Goal: Task Accomplishment & Management: Complete application form

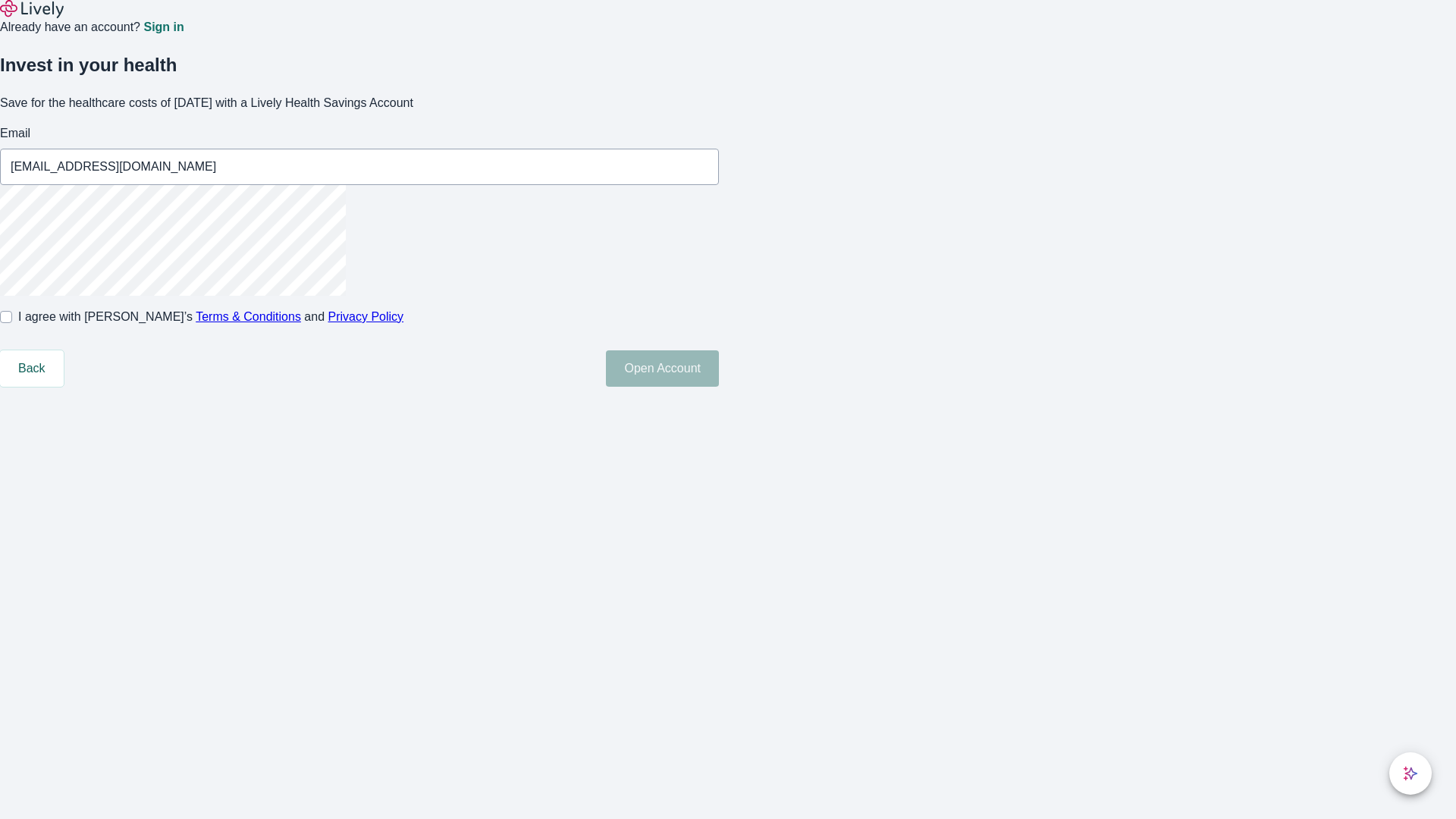
click at [12, 323] on input "I agree with Lively’s Terms & Conditions and Privacy Policy" at bounding box center [6, 316] width 12 height 12
checkbox input "true"
click at [719, 387] on button "Open Account" at bounding box center [662, 368] width 113 height 36
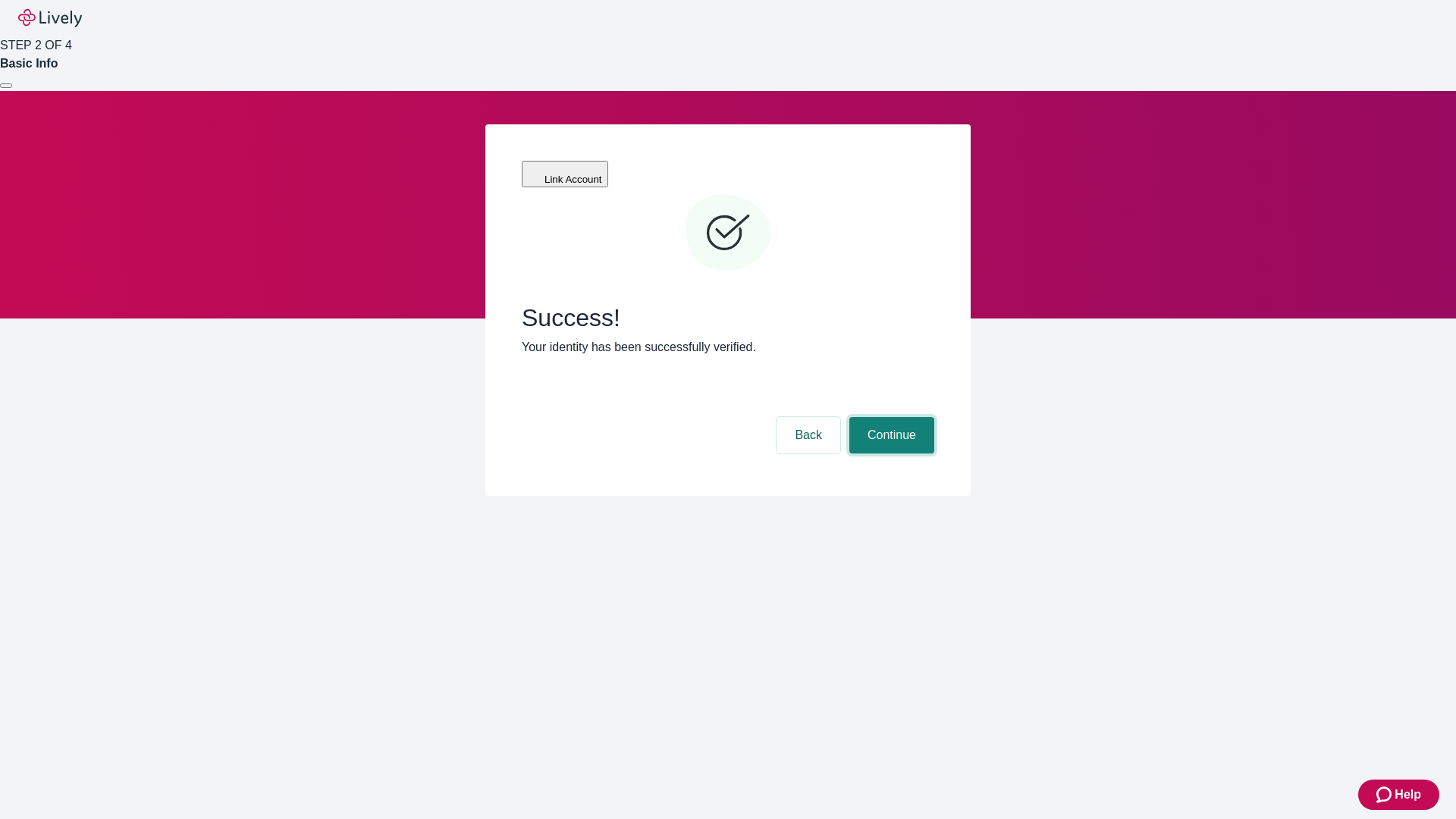
click at [890, 417] on button "Continue" at bounding box center [892, 435] width 85 height 36
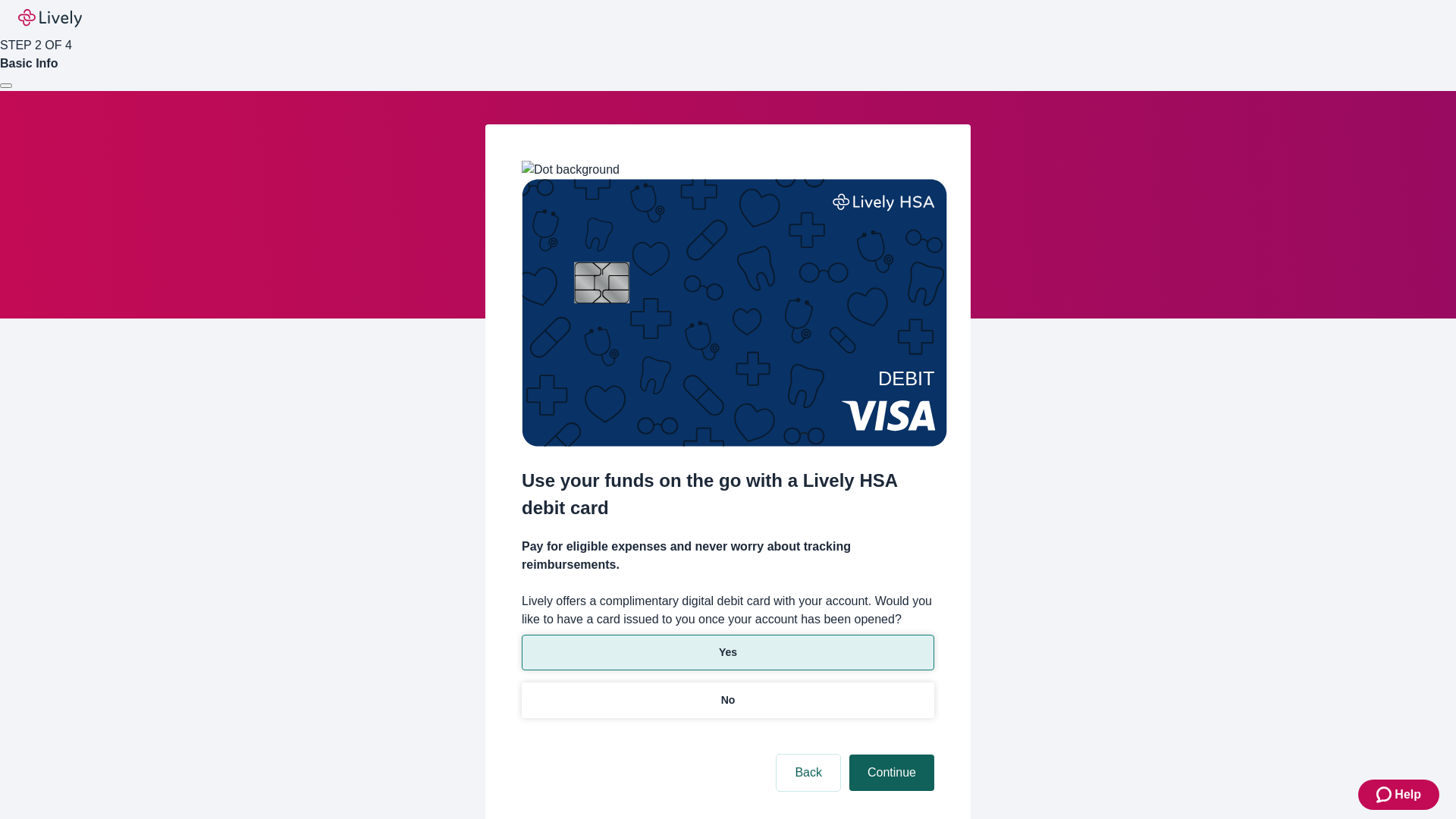
click at [727, 693] on p "No" at bounding box center [729, 701] width 14 height 16
click at [890, 754] on button "Continue" at bounding box center [892, 772] width 85 height 36
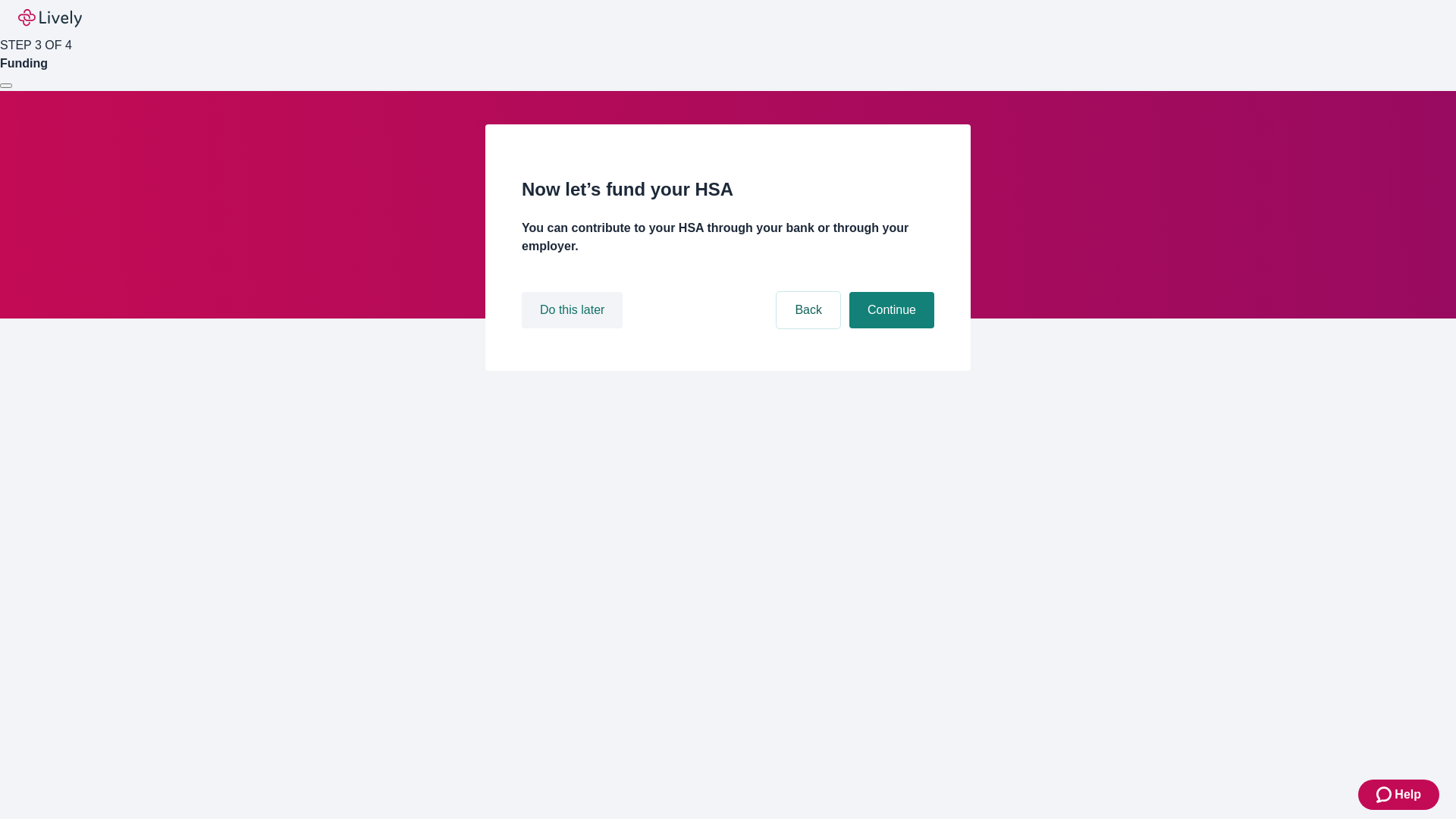
click at [574, 328] on button "Do this later" at bounding box center [573, 310] width 101 height 36
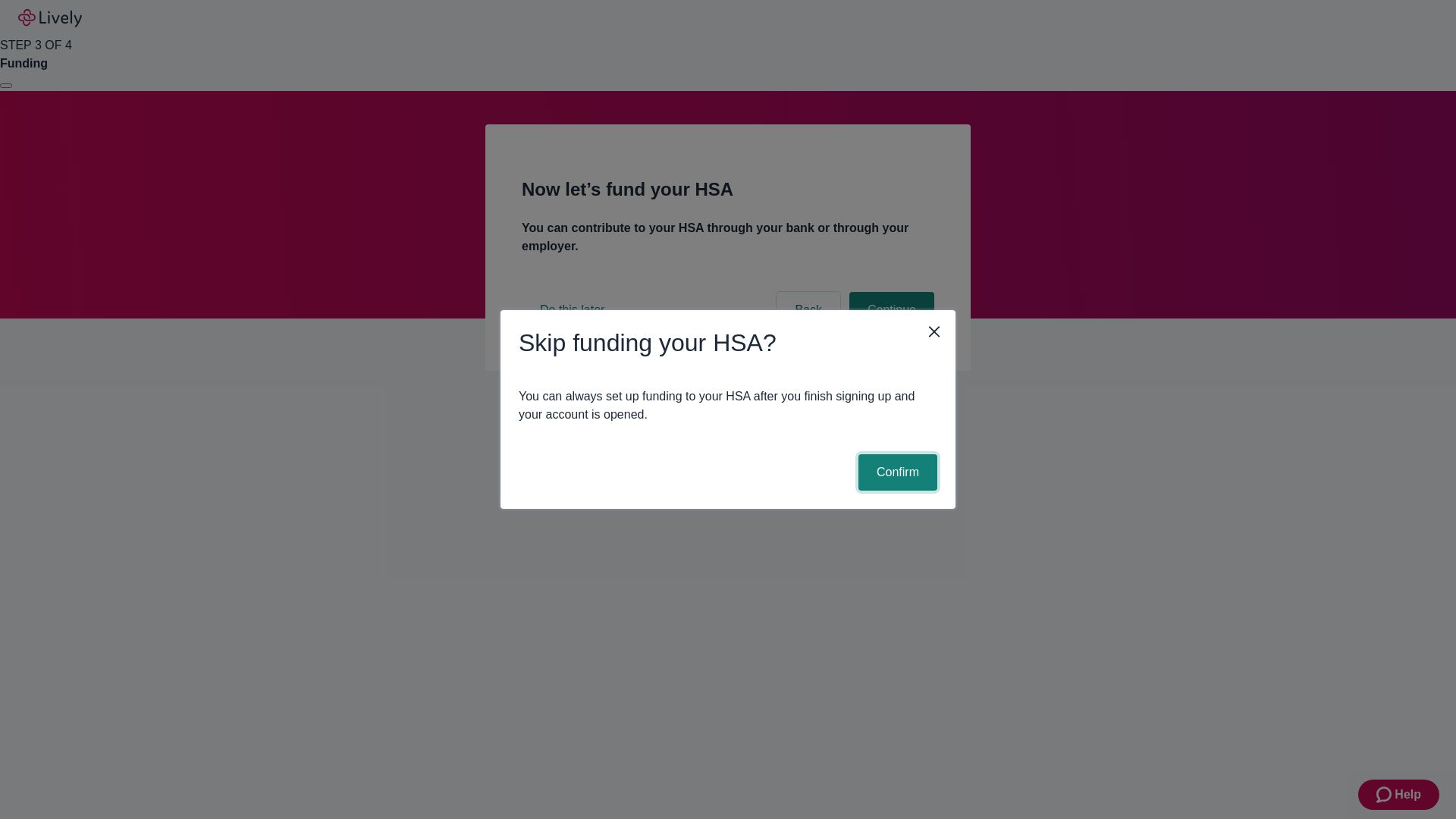
click at [895, 472] on button "Confirm" at bounding box center [898, 472] width 78 height 36
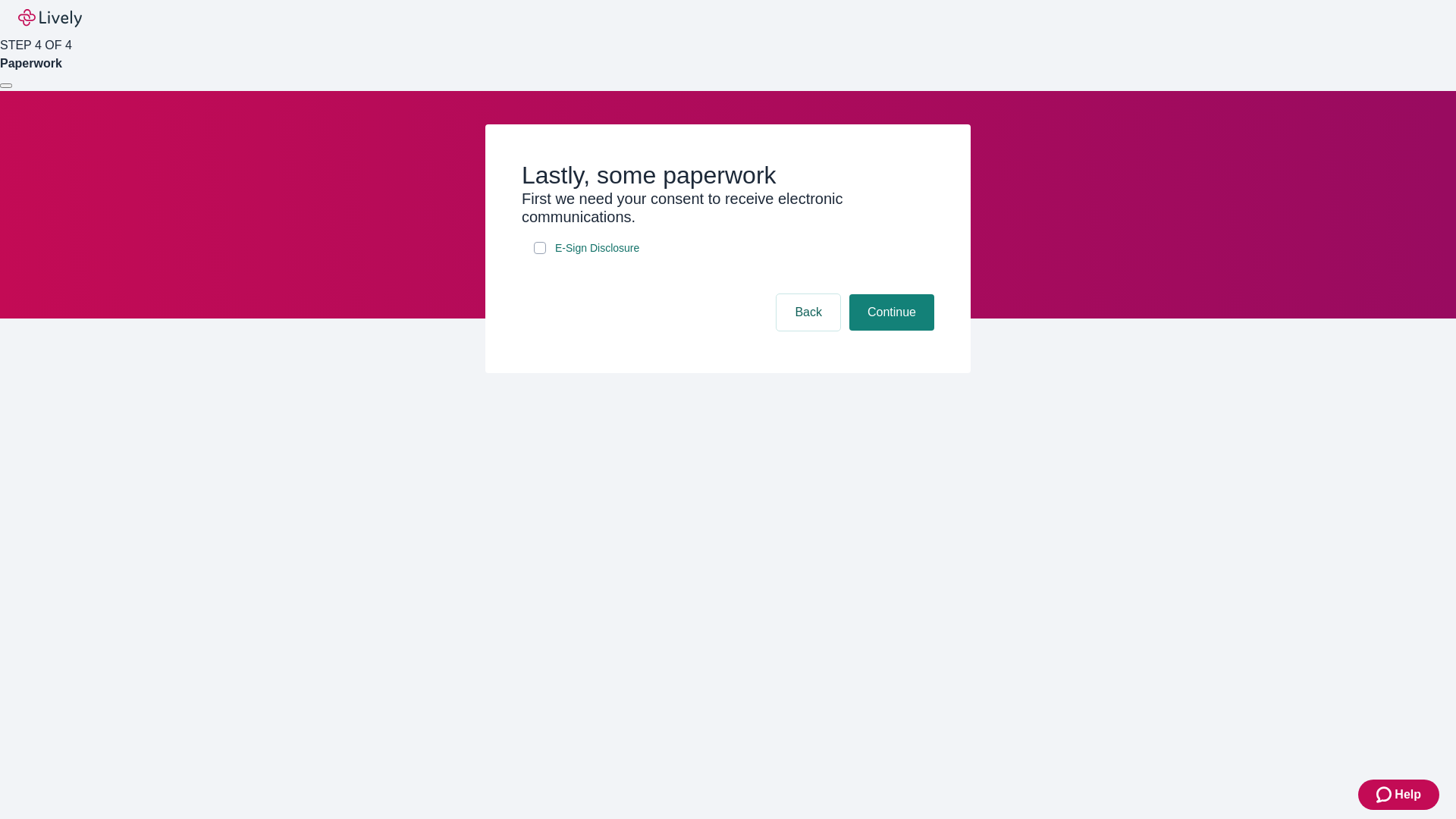
click at [540, 254] on input "E-Sign Disclosure" at bounding box center [540, 247] width 12 height 12
checkbox input "true"
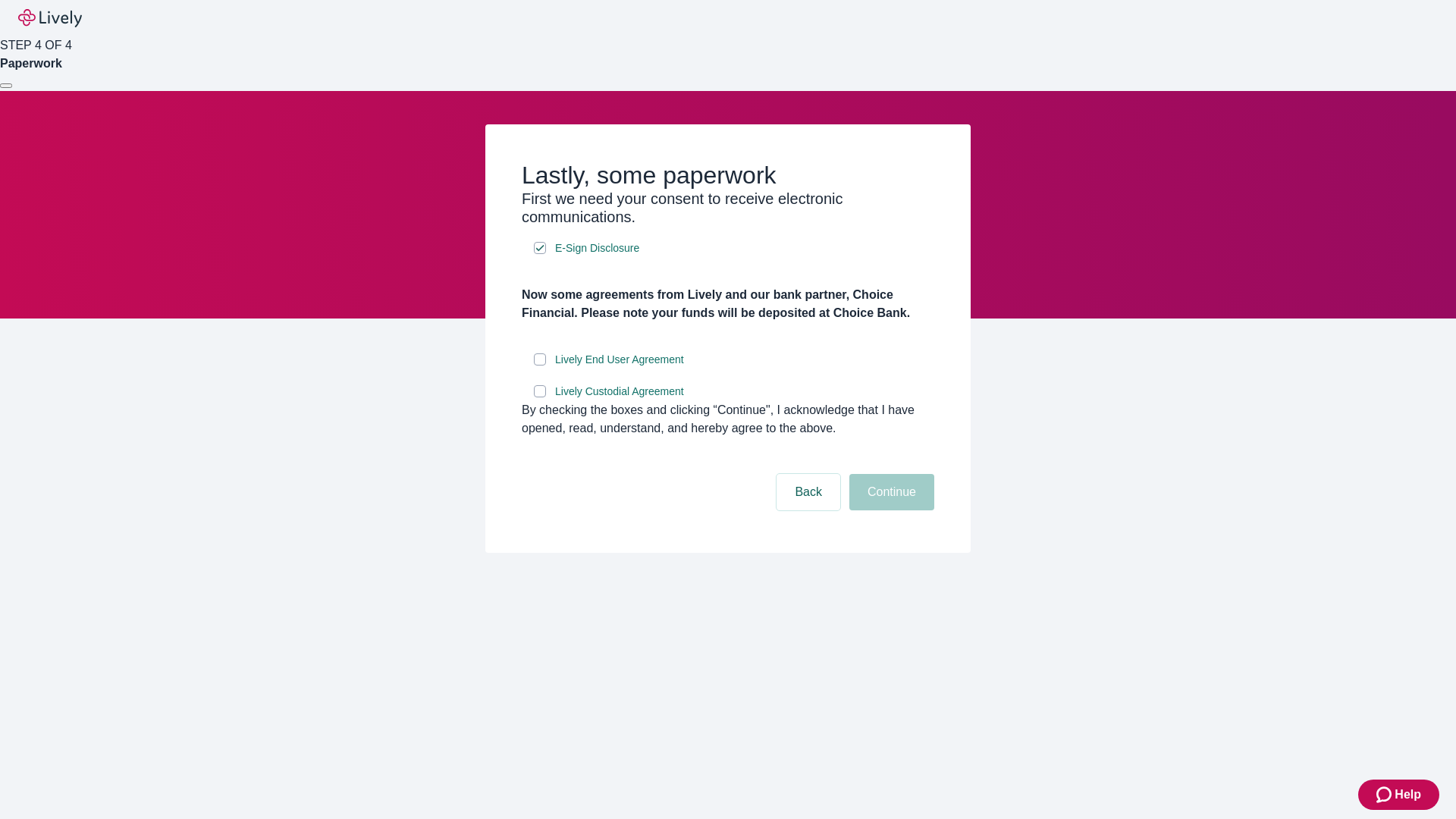
click at [540, 365] on input "Lively End User Agreement" at bounding box center [540, 359] width 12 height 12
checkbox input "true"
click at [540, 397] on input "Lively Custodial Agreement" at bounding box center [540, 391] width 12 height 12
checkbox input "true"
click at [890, 510] on button "Continue" at bounding box center [892, 492] width 85 height 36
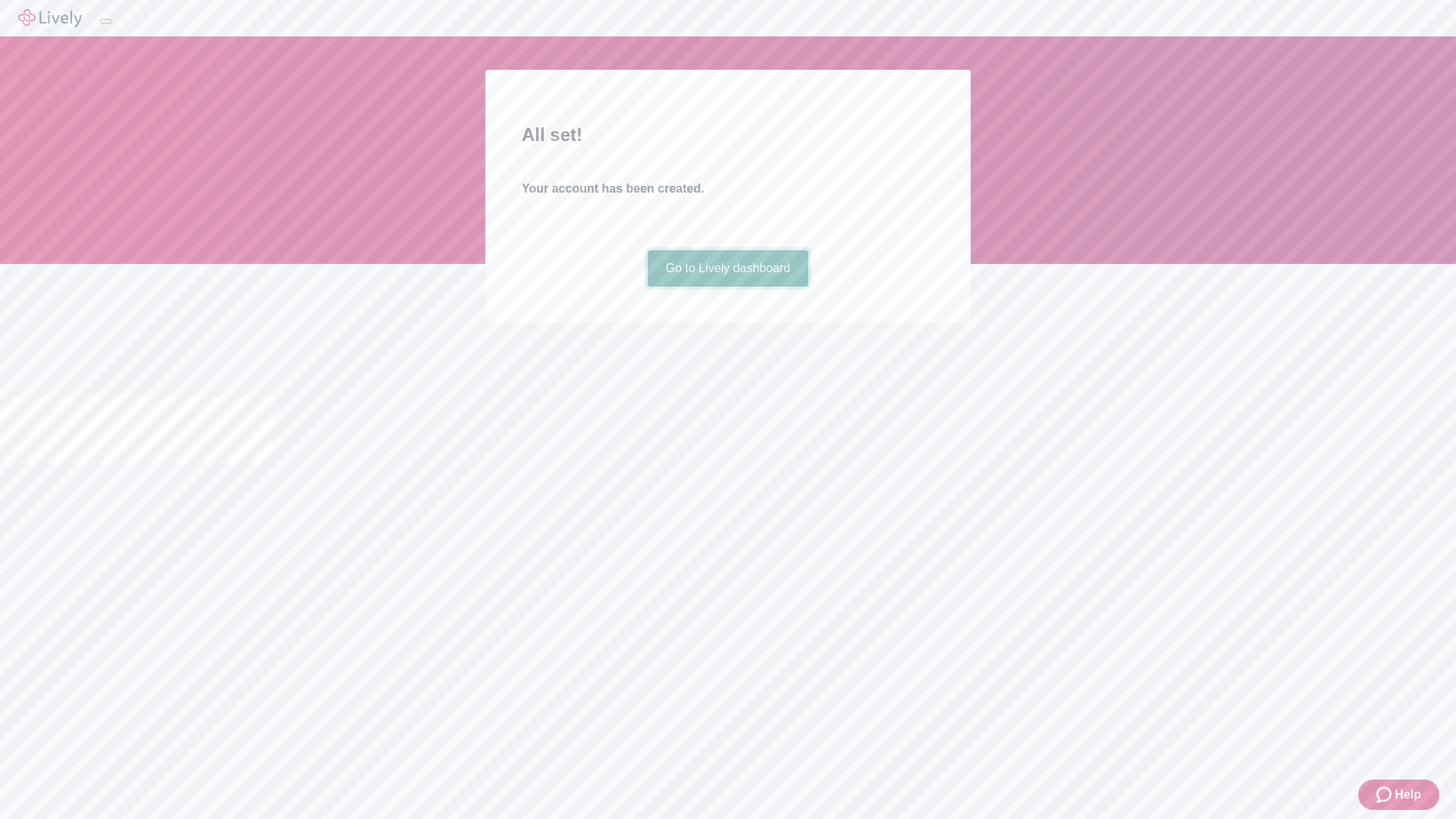
click at [727, 287] on link "Go to Lively dashboard" at bounding box center [729, 268] width 162 height 36
